Goal: Information Seeking & Learning: Learn about a topic

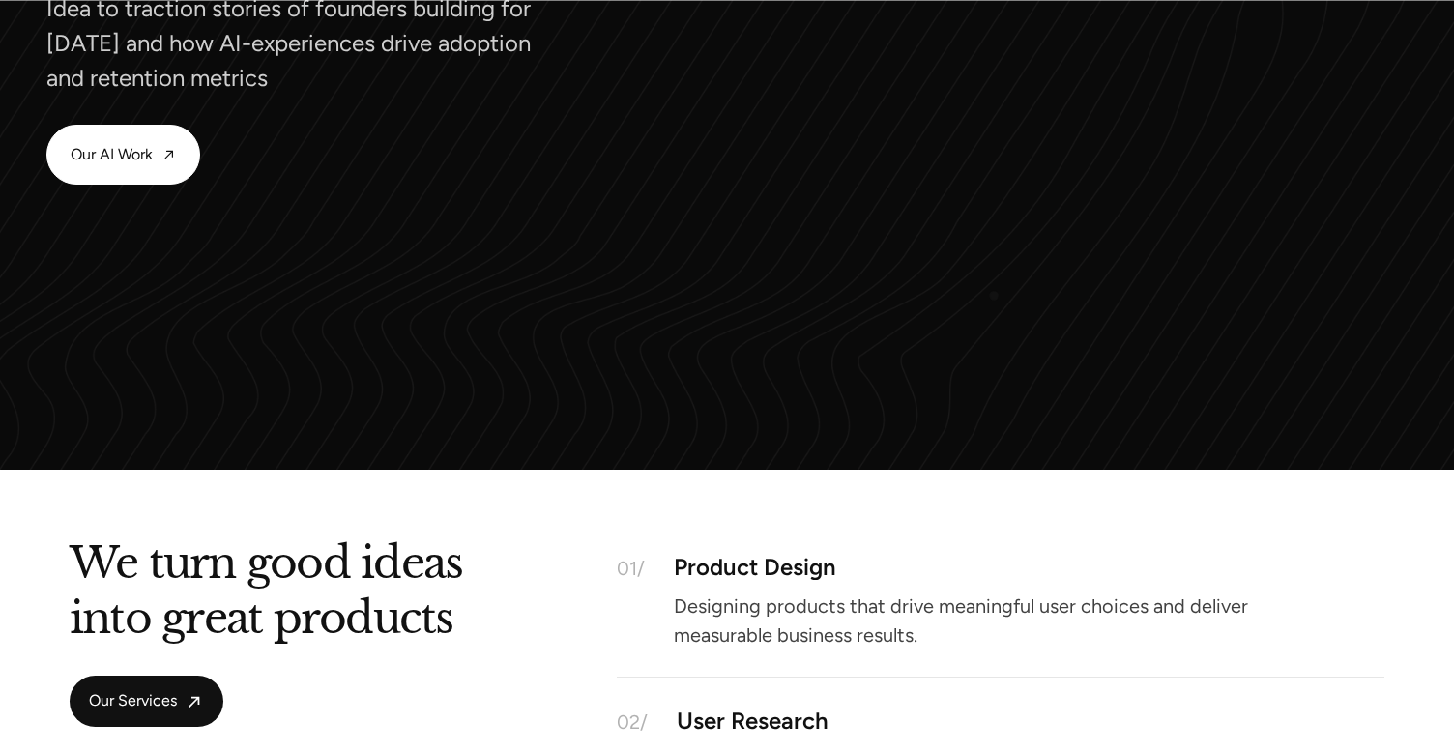
scroll to position [2217, 0]
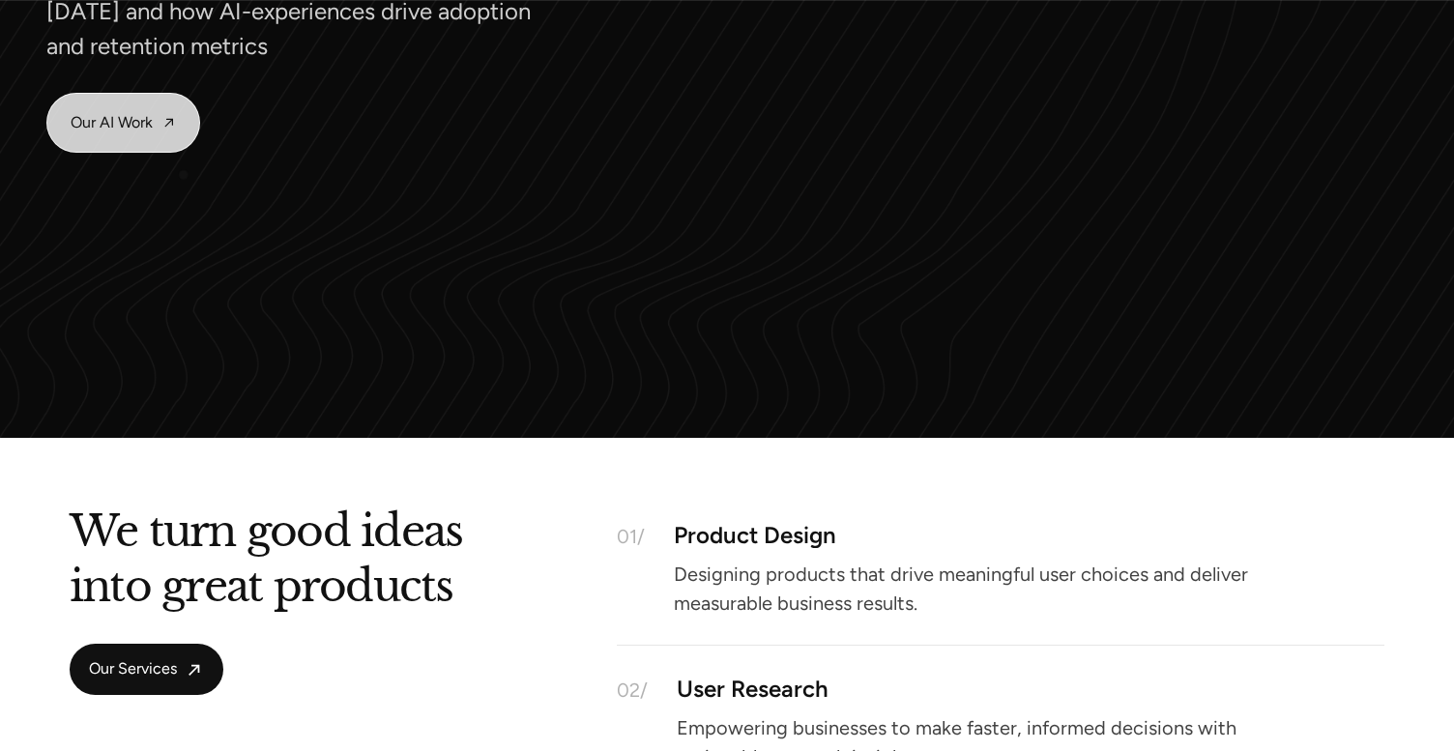
click at [149, 134] on link "Our AI Work" at bounding box center [123, 123] width 152 height 58
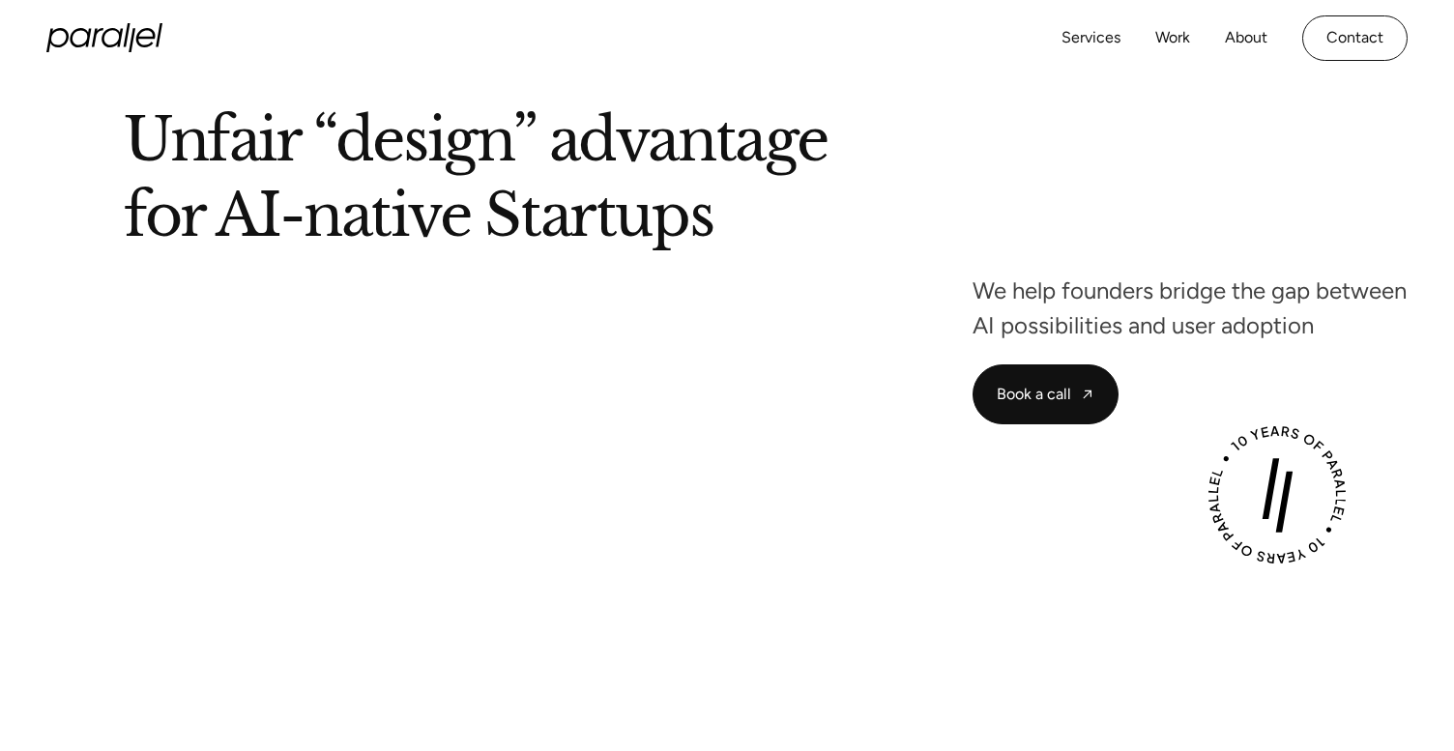
scroll to position [212, 0]
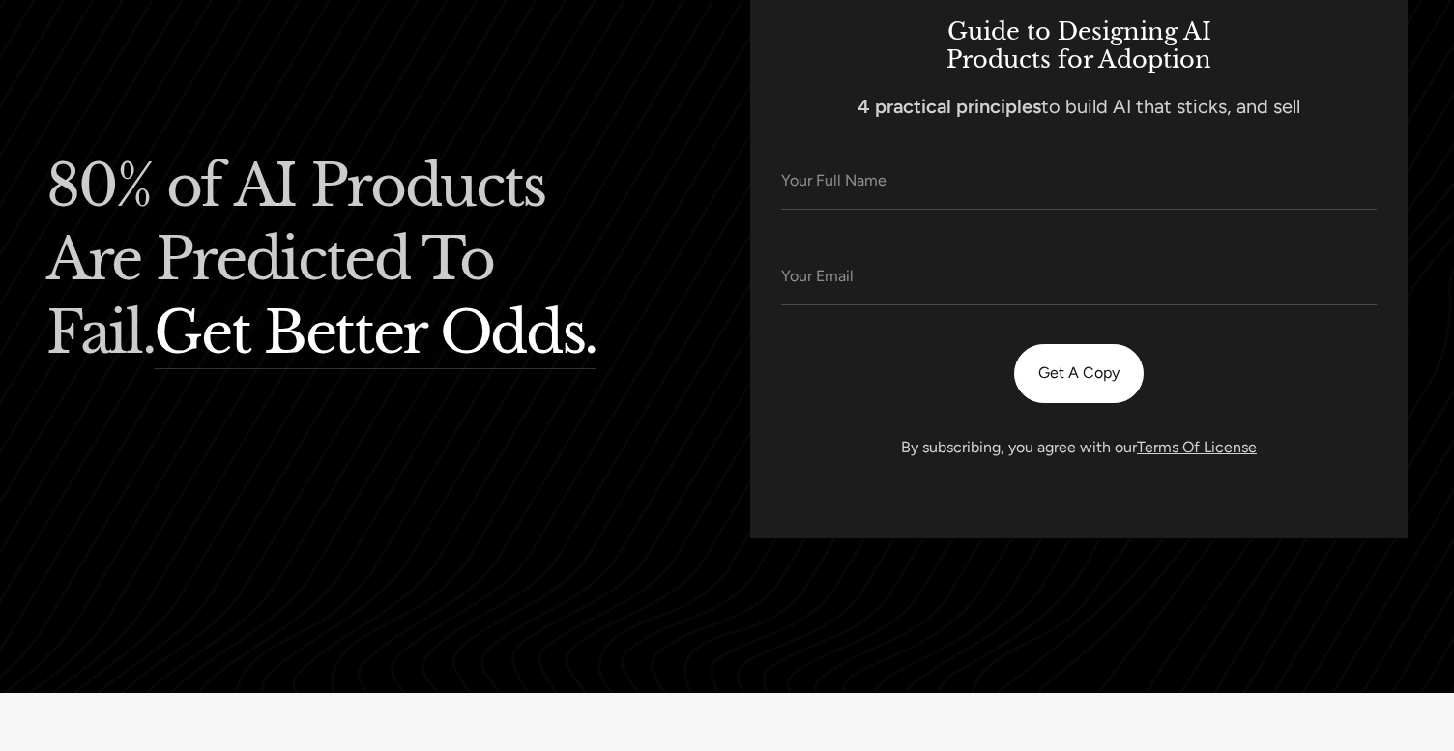
scroll to position [194, 0]
